Goal: Information Seeking & Learning: Understand process/instructions

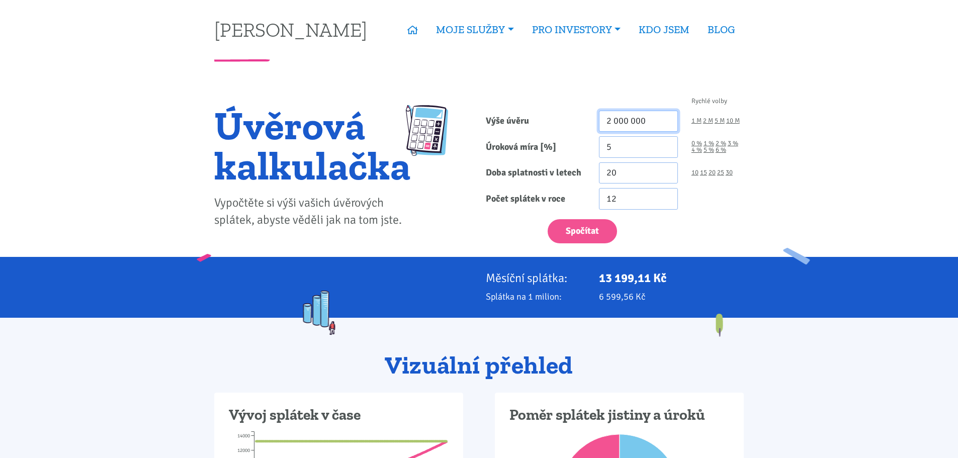
drag, startPoint x: 659, startPoint y: 119, endPoint x: 554, endPoint y: 116, distance: 104.7
click at [554, 116] on div "Výše úvěru 2 000 000 1 M 2 M 5 M 10 M" at bounding box center [615, 122] width 272 height 22
type input "7 000 000"
drag, startPoint x: 631, startPoint y: 149, endPoint x: 568, endPoint y: 156, distance: 63.2
click at [568, 156] on div "Úroková míra [%] 5 0 % 1 % 2 % 3 % 4 % 5 % 6 %" at bounding box center [615, 147] width 272 height 22
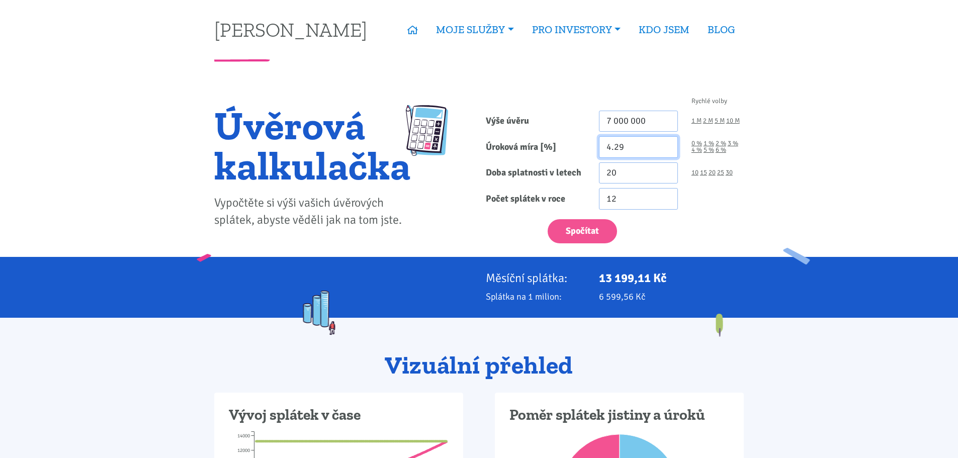
type input "4.29"
drag, startPoint x: 625, startPoint y: 175, endPoint x: 578, endPoint y: 181, distance: 47.1
click at [578, 181] on div "Doba splatnosti v letech 20 10 15 20 25 30" at bounding box center [615, 173] width 272 height 22
type input "30"
click at [592, 222] on button "Spočítat" at bounding box center [582, 231] width 69 height 25
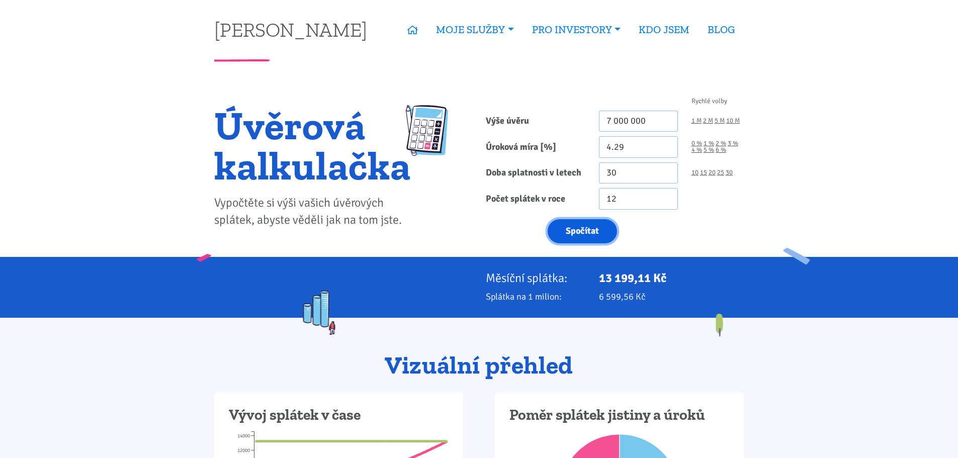
type input "7000000"
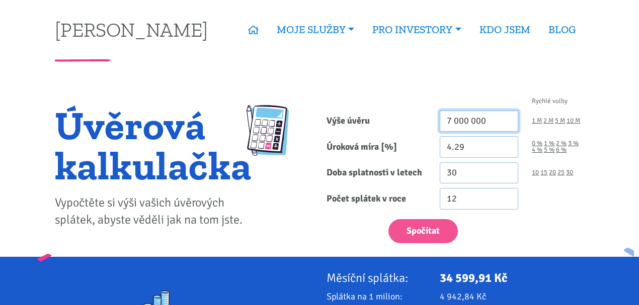
drag, startPoint x: 452, startPoint y: 118, endPoint x: 430, endPoint y: 118, distance: 22.6
click at [443, 118] on input "7 000 000" at bounding box center [479, 122] width 79 height 22
click at [568, 225] on div "Spočítat" at bounding box center [455, 229] width 272 height 30
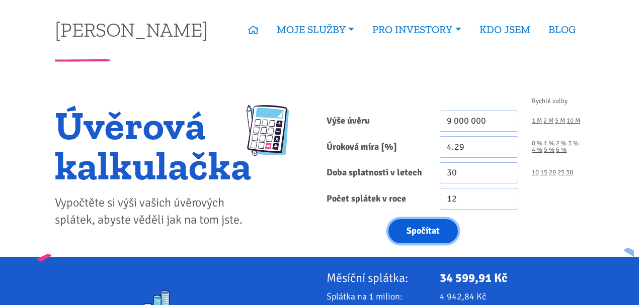
click at [438, 234] on button "Spočítat" at bounding box center [422, 231] width 69 height 25
type input "9000000"
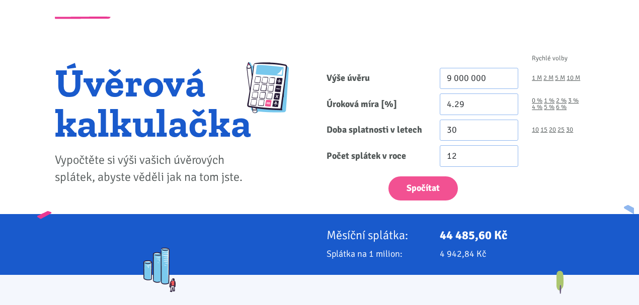
scroll to position [33, 0]
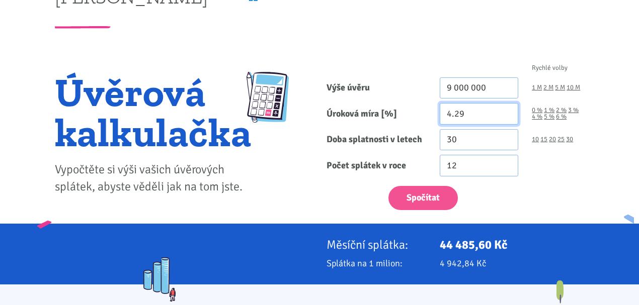
drag, startPoint x: 474, startPoint y: 117, endPoint x: 373, endPoint y: 98, distance: 102.4
click at [373, 98] on form "Rychlé volby Výše úvěru 9 000 000 1 M 2 M 5 M 10 M Úroková míra [%] 4.29 0 % 1 %" at bounding box center [456, 137] width 258 height 145
type input "5"
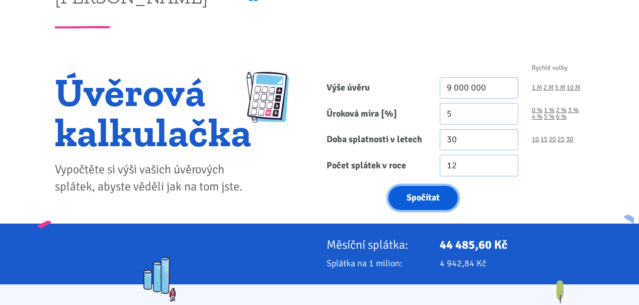
click at [418, 205] on button "Spočítat" at bounding box center [422, 198] width 69 height 25
type input "9000000"
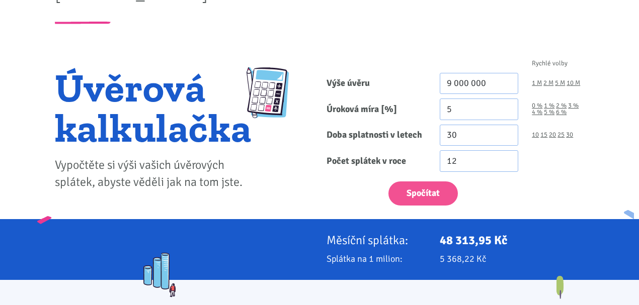
scroll to position [33, 0]
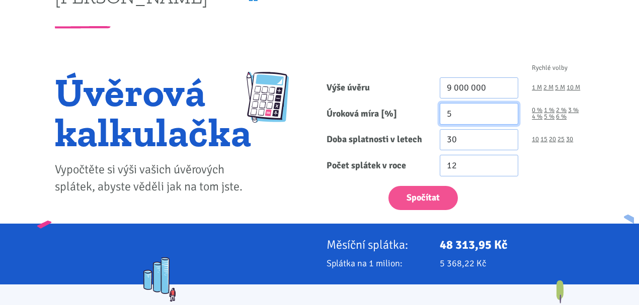
drag, startPoint x: 462, startPoint y: 113, endPoint x: 409, endPoint y: 107, distance: 53.6
click at [418, 110] on div "Úroková míra [%] 5 0 % 1 % 2 % 3 % 4 % 5 % 6 %" at bounding box center [455, 114] width 272 height 22
type input "10"
click at [346, 185] on div "Spočítat" at bounding box center [455, 196] width 272 height 30
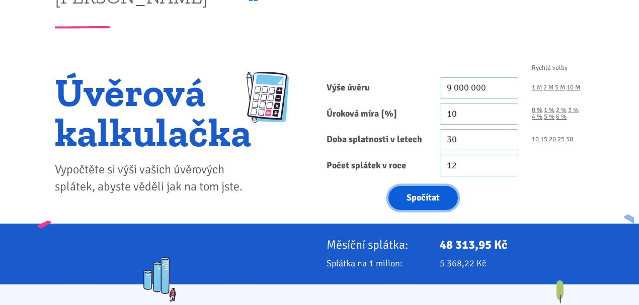
click at [431, 192] on button "Spočítat" at bounding box center [422, 198] width 69 height 25
type input "9000000"
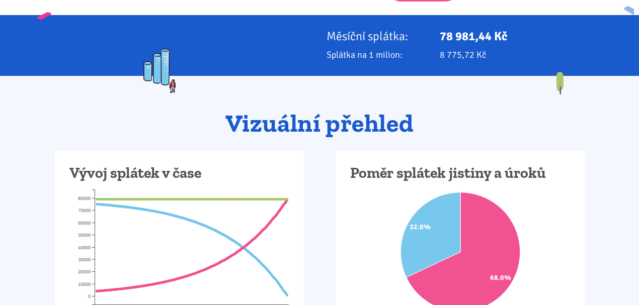
scroll to position [335, 0]
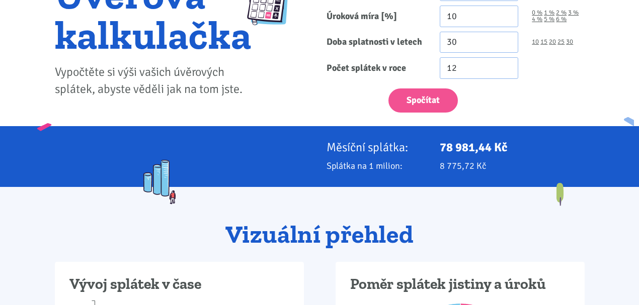
scroll to position [33, 0]
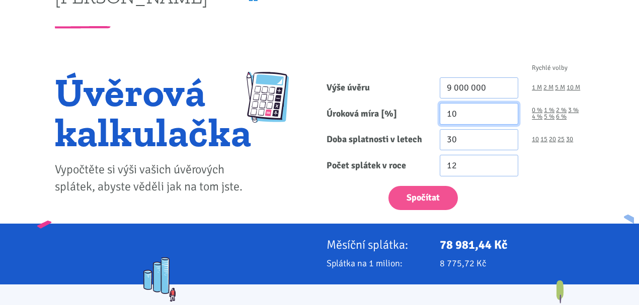
drag, startPoint x: 466, startPoint y: 109, endPoint x: 378, endPoint y: 100, distance: 88.5
click at [379, 100] on form "Rychlé volby Výše úvěru 9 000 000 1 M 2 M 5 M 10 M Úroková míra [%] 10 0 % 1 %" at bounding box center [456, 137] width 258 height 145
type input "4.29"
drag, startPoint x: 452, startPoint y: 86, endPoint x: 444, endPoint y: 84, distance: 8.8
click at [444, 84] on input "9 000 000" at bounding box center [479, 88] width 79 height 22
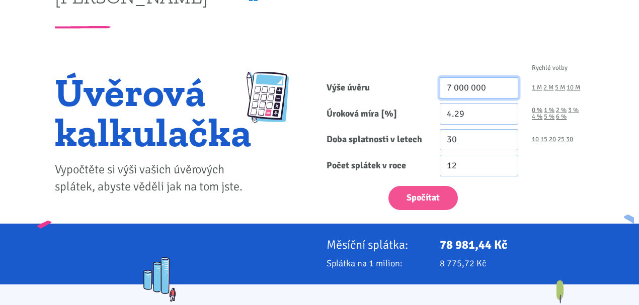
click at [388, 186] on button "Spočítat" at bounding box center [422, 198] width 69 height 25
type input "7000000"
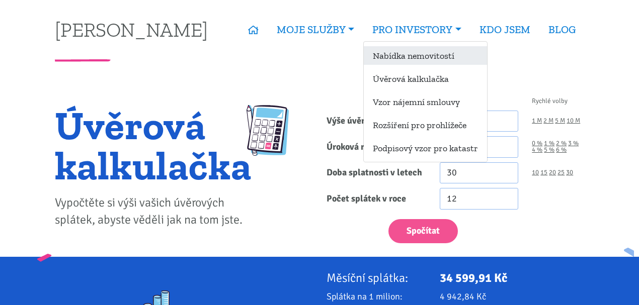
click at [434, 54] on link "Nabídka nemovitostí" at bounding box center [425, 55] width 123 height 19
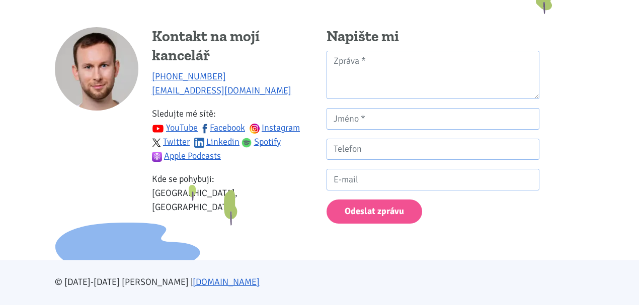
scroll to position [780, 0]
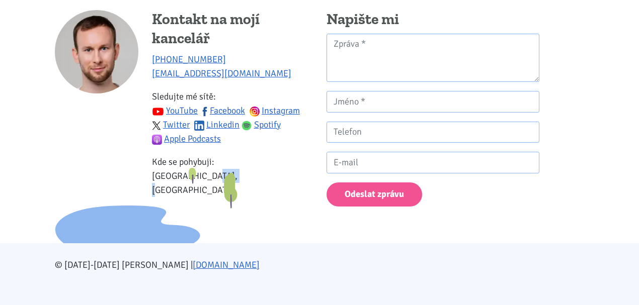
drag, startPoint x: 182, startPoint y: 175, endPoint x: 199, endPoint y: 174, distance: 17.1
click at [199, 174] on p "Kde se pohybuji: Ústecký kraj, [GEOGRAPHIC_DATA]" at bounding box center [232, 176] width 161 height 42
click at [232, 187] on div "Kontakt na mojí kancelář [PHONE_NUMBER] [EMAIL_ADDRESS][DOMAIN_NAME] Sledujte m…" at bounding box center [232, 108] width 161 height 196
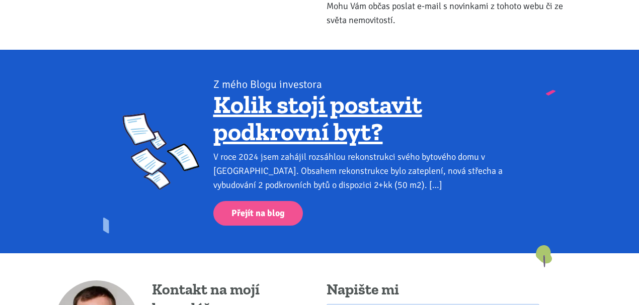
scroll to position [511, 0]
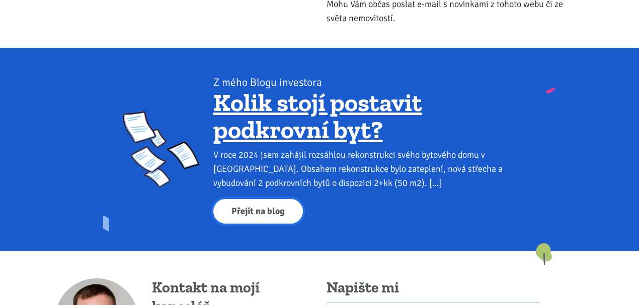
click at [263, 204] on link "Přejít na blog" at bounding box center [258, 211] width 90 height 25
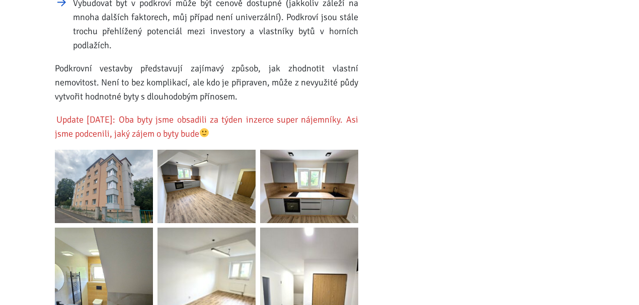
scroll to position [1509, 0]
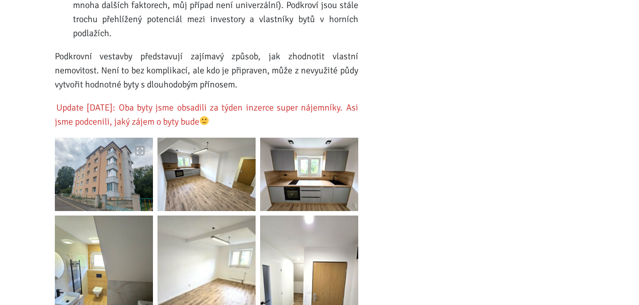
click at [102, 168] on img at bounding box center [104, 174] width 98 height 73
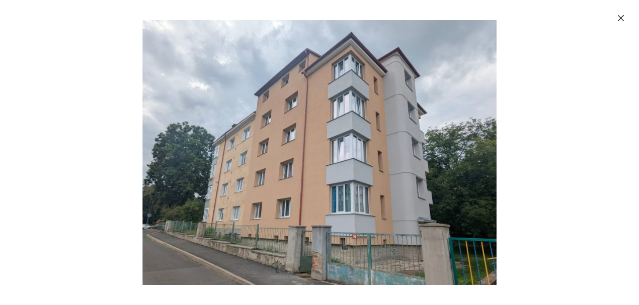
click at [479, 146] on img "Enlarged image" at bounding box center [319, 152] width 354 height 265
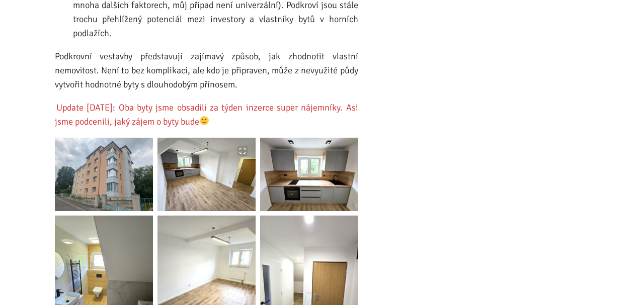
click at [182, 163] on img at bounding box center [206, 174] width 98 height 73
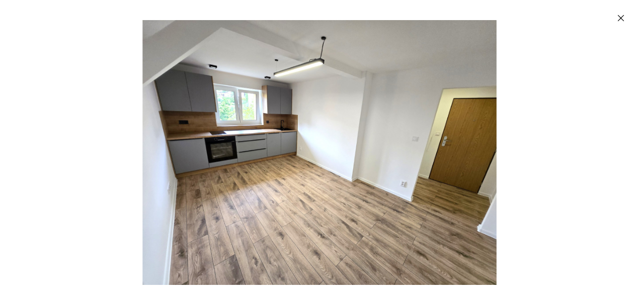
click at [469, 140] on img "Enlarged image" at bounding box center [319, 152] width 354 height 265
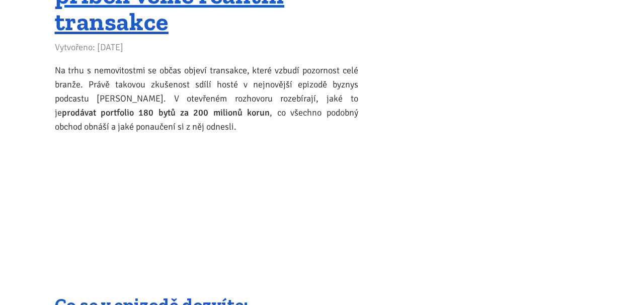
scroll to position [1979, 0]
